Goal: Task Accomplishment & Management: Manage account settings

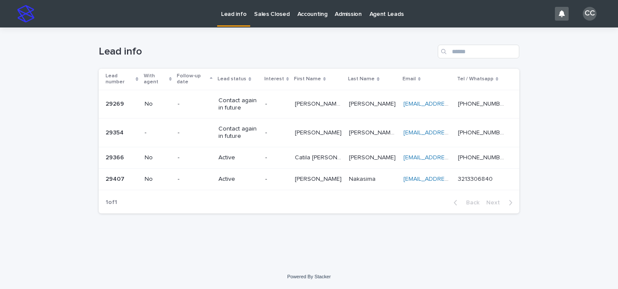
click at [272, 182] on td "-" at bounding box center [277, 178] width 30 height 21
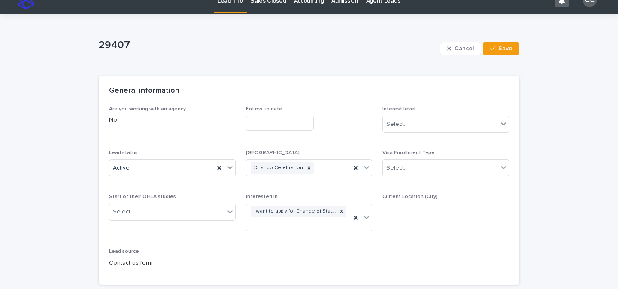
scroll to position [113, 0]
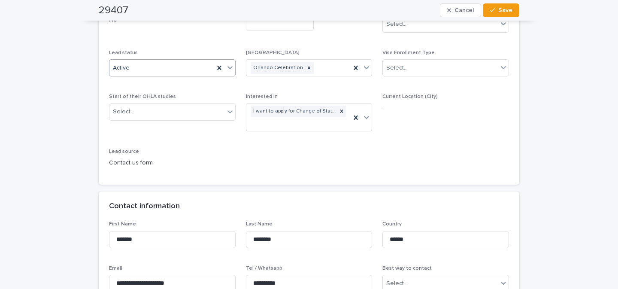
click at [228, 65] on icon at bounding box center [230, 67] width 9 height 9
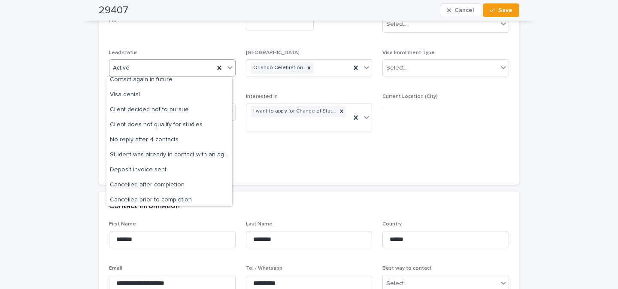
scroll to position [62, 0]
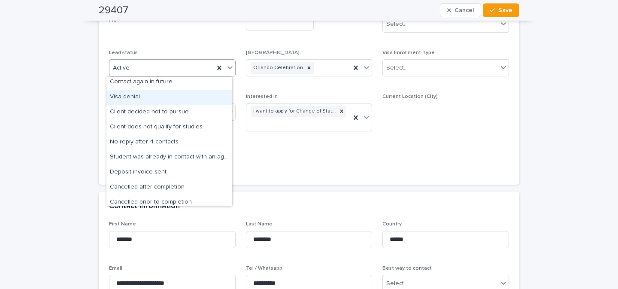
drag, startPoint x: 222, startPoint y: 151, endPoint x: 208, endPoint y: 90, distance: 62.6
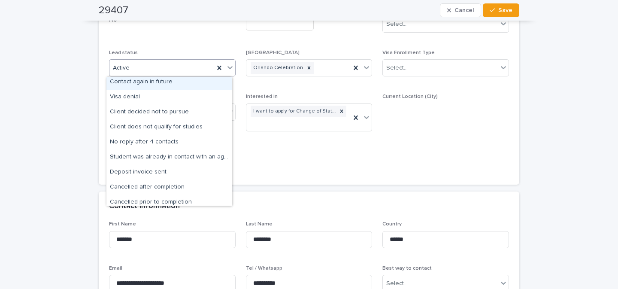
click at [170, 84] on div "Contact again in future" at bounding box center [170, 82] width 126 height 15
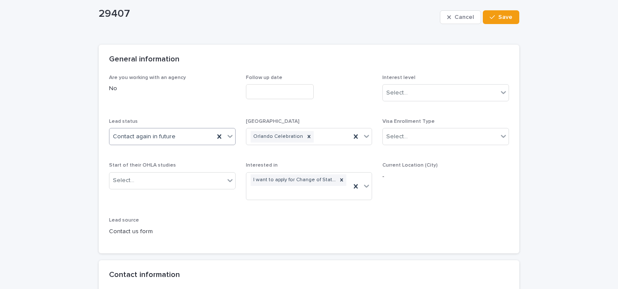
scroll to position [0, 0]
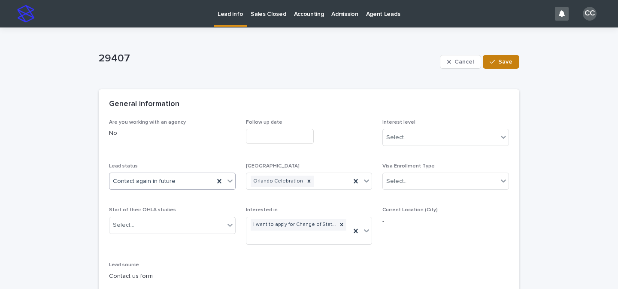
click at [501, 66] on button "Save" at bounding box center [501, 62] width 37 height 14
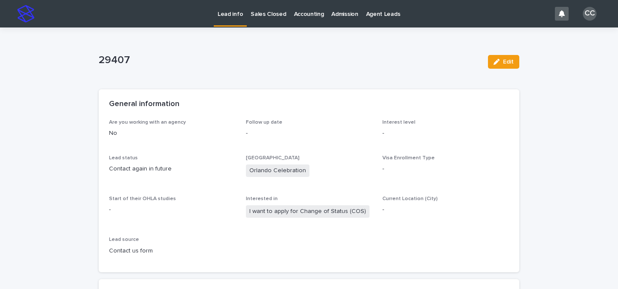
click at [221, 15] on p "Lead info" at bounding box center [230, 9] width 25 height 18
